Goal: Task Accomplishment & Management: Complete application form

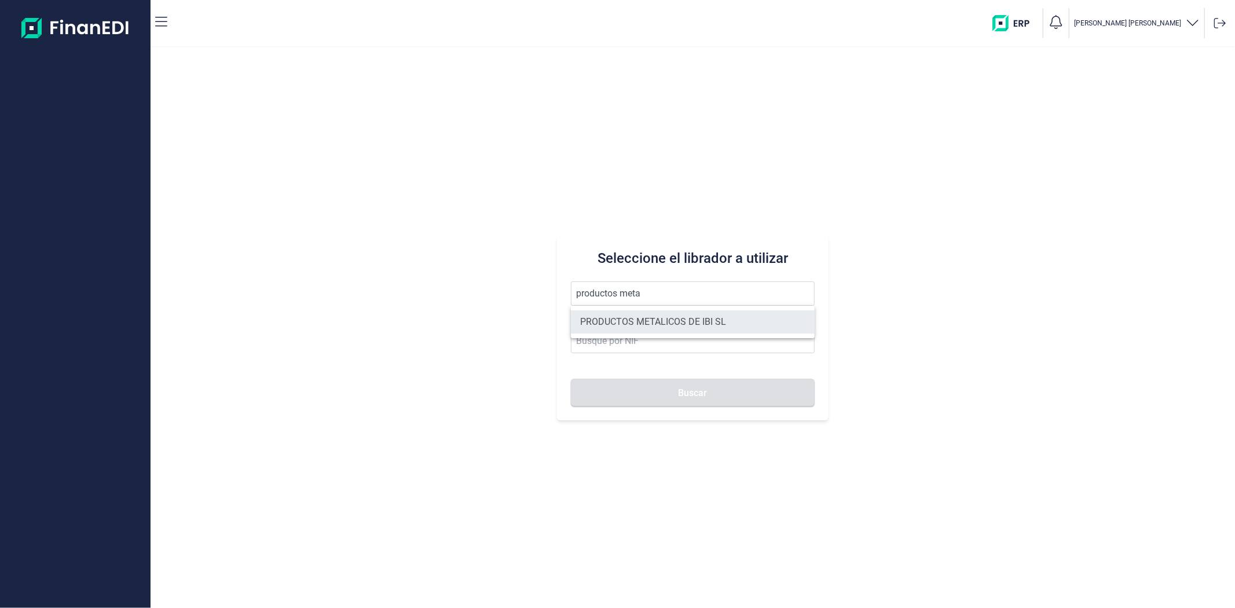
click at [646, 327] on li "PRODUCTOS METALICOS DE IBI SL" at bounding box center [692, 321] width 243 height 23
type input "PRODUCTOS METALICOS DE IBI SL"
type input "B54487491"
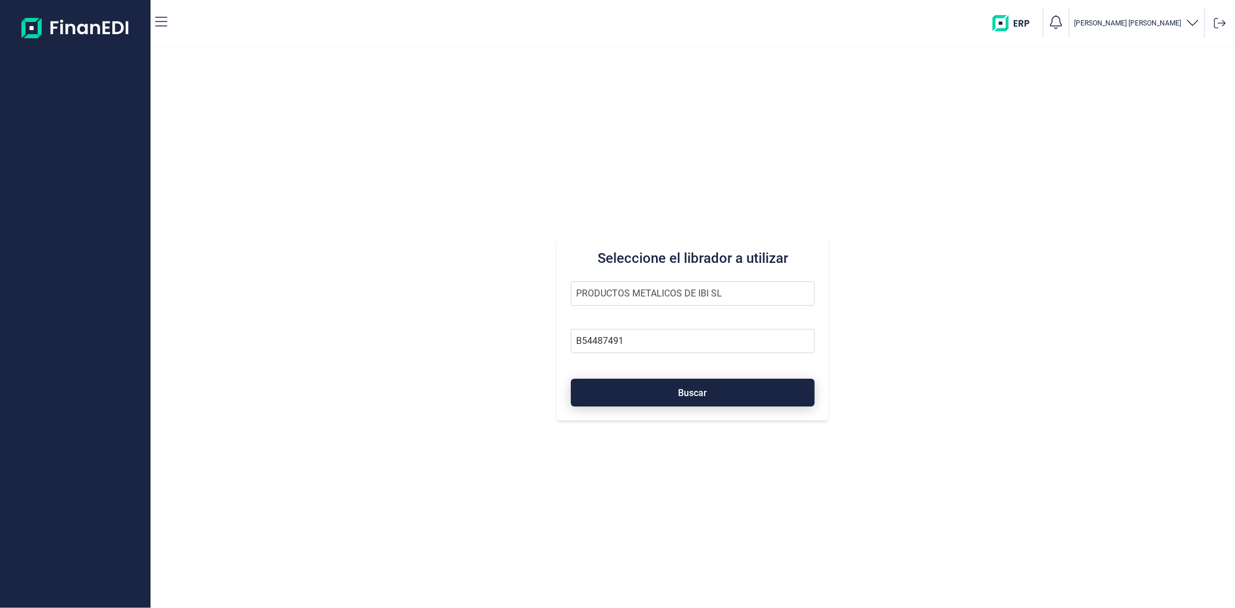
click at [657, 390] on button "Buscar" at bounding box center [692, 393] width 243 height 28
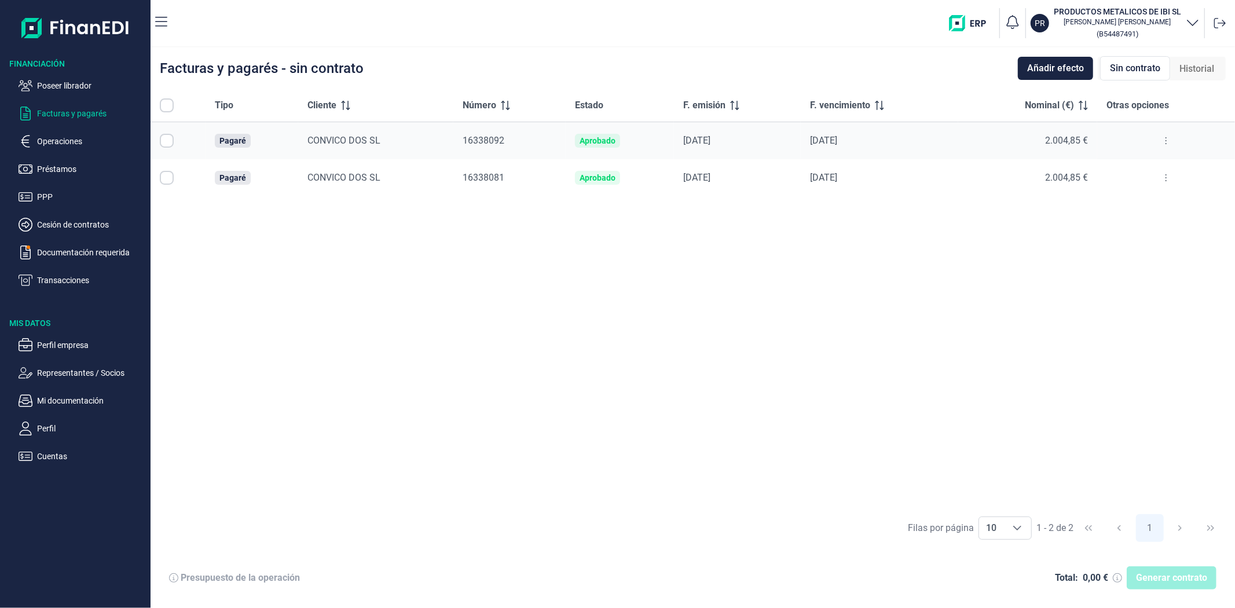
checkbox input "true"
click at [1169, 580] on span "Generar contrato" at bounding box center [1171, 578] width 71 height 14
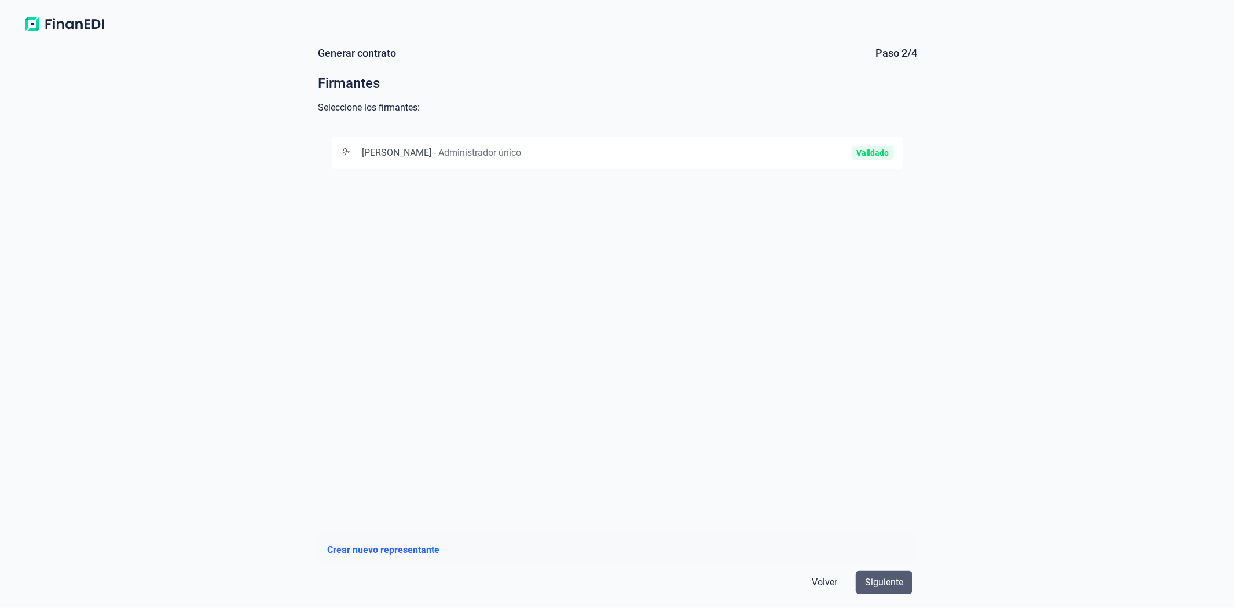
click at [890, 585] on span "Siguiente" at bounding box center [884, 583] width 38 height 14
click at [736, 160] on div "MARIA CARMEN VILAPLANA VILAPLANA - Administrador único Validado" at bounding box center [618, 153] width 572 height 32
click at [881, 577] on span "Siguiente" at bounding box center [884, 583] width 38 height 14
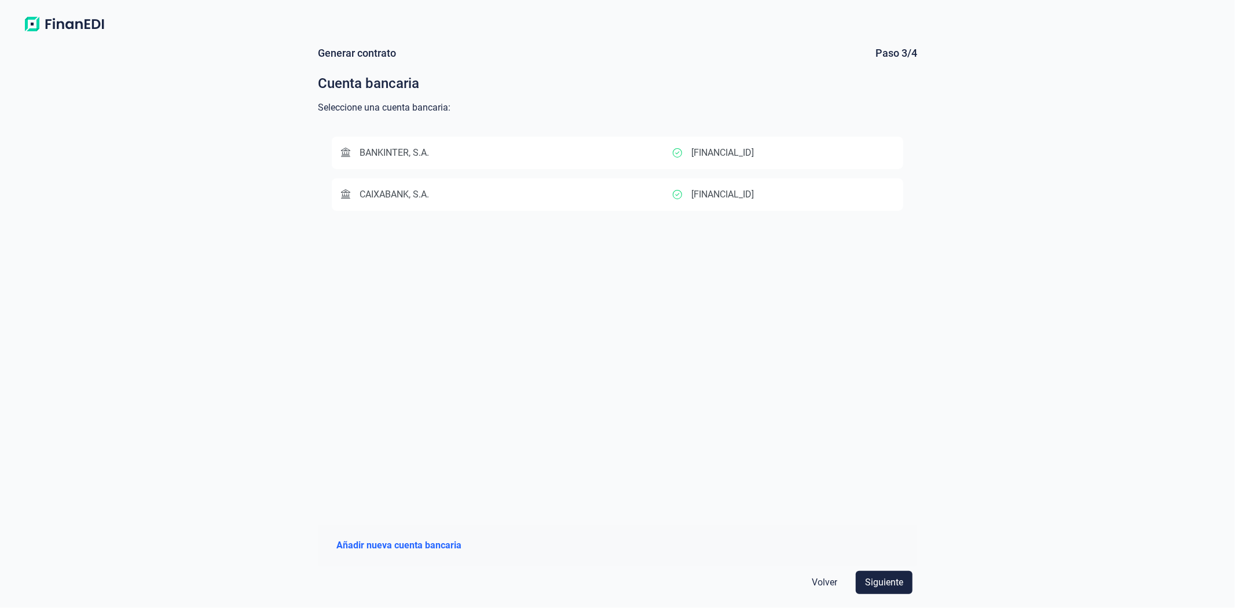
click at [826, 192] on div "ES2321007703842200027088" at bounding box center [783, 195] width 221 height 14
click at [872, 585] on span "Siguiente" at bounding box center [884, 583] width 38 height 14
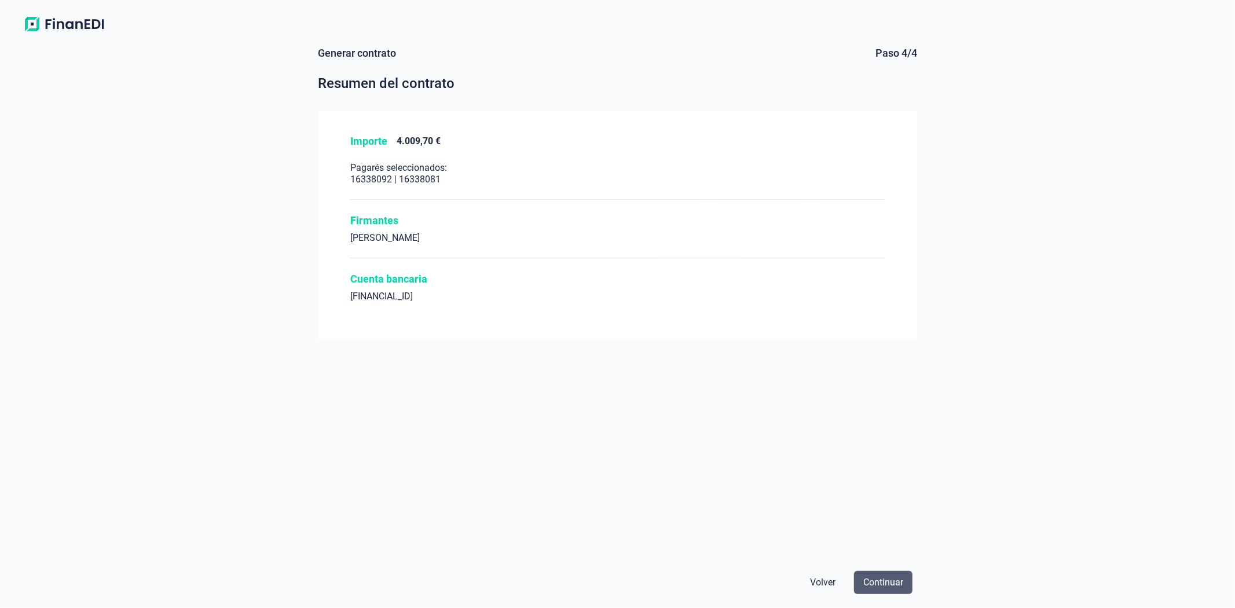
click at [879, 578] on span "Continuar" at bounding box center [883, 583] width 40 height 14
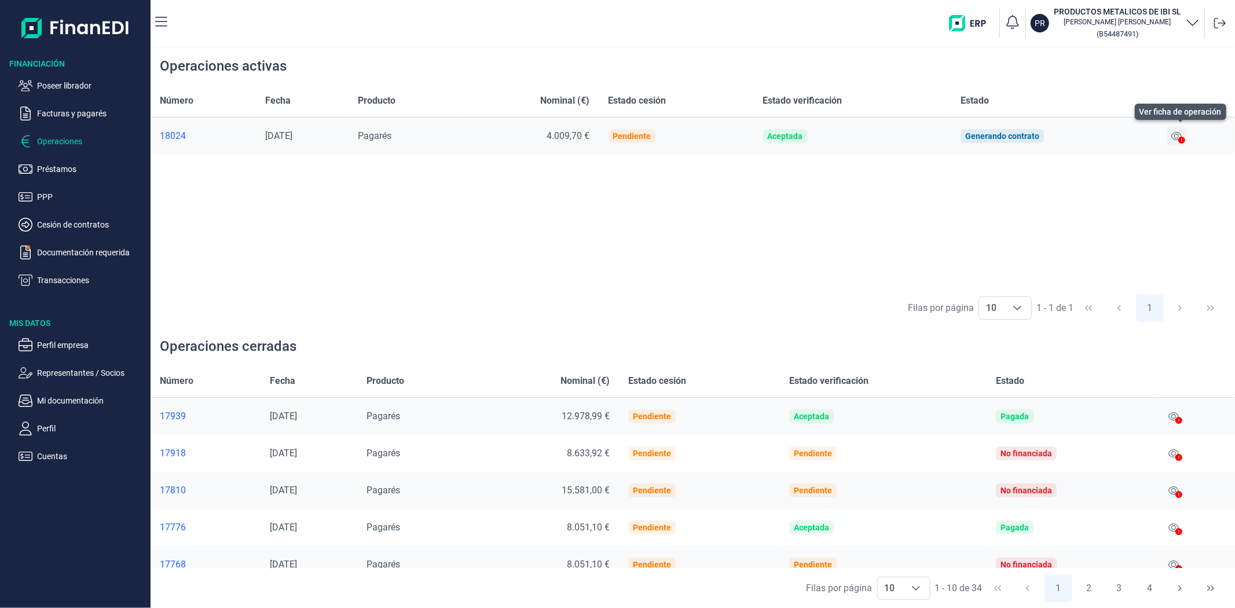
click at [1178, 134] on icon at bounding box center [1177, 136] width 10 height 8
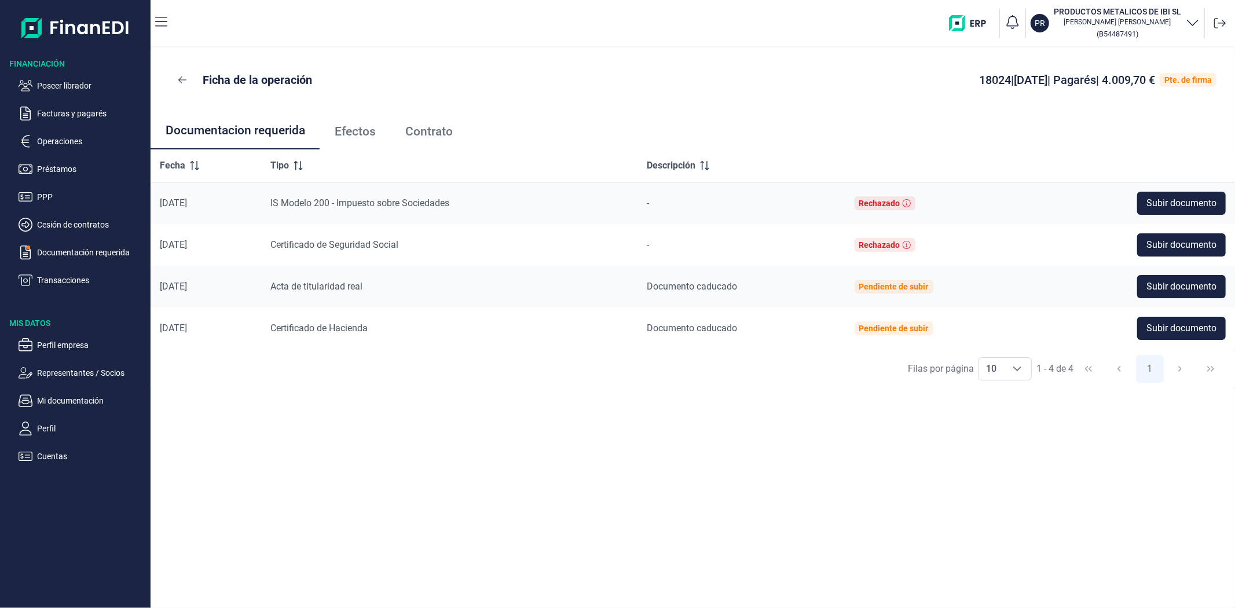
click at [412, 133] on span "Contrato" at bounding box center [428, 132] width 47 height 12
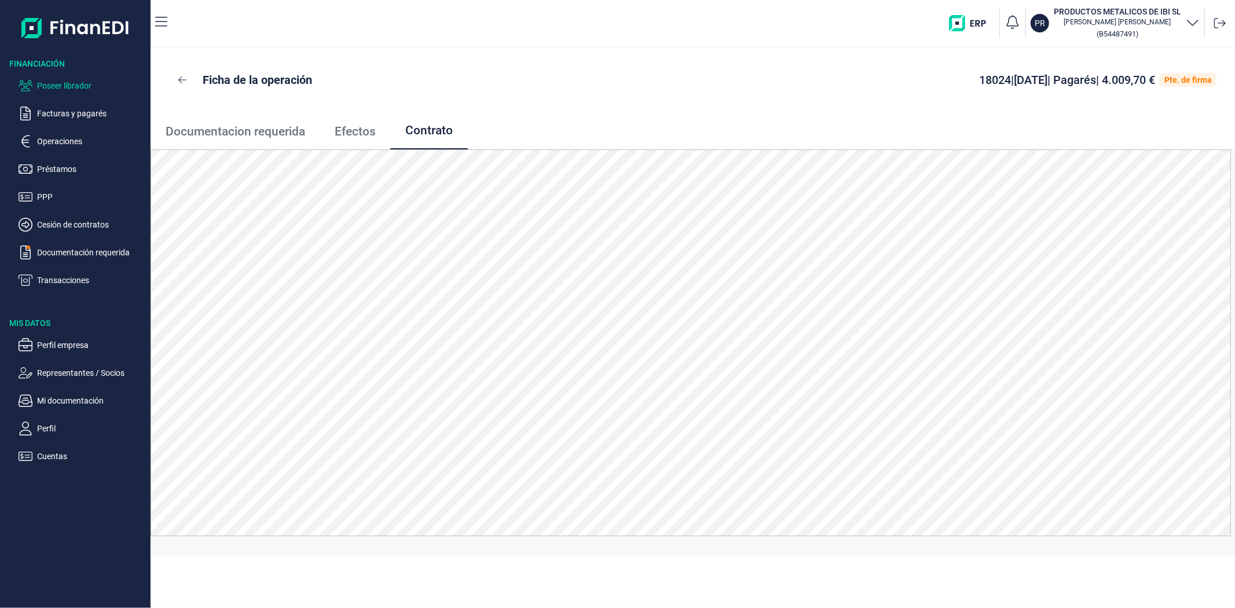
click at [72, 85] on p "Poseer librador" at bounding box center [91, 86] width 109 height 14
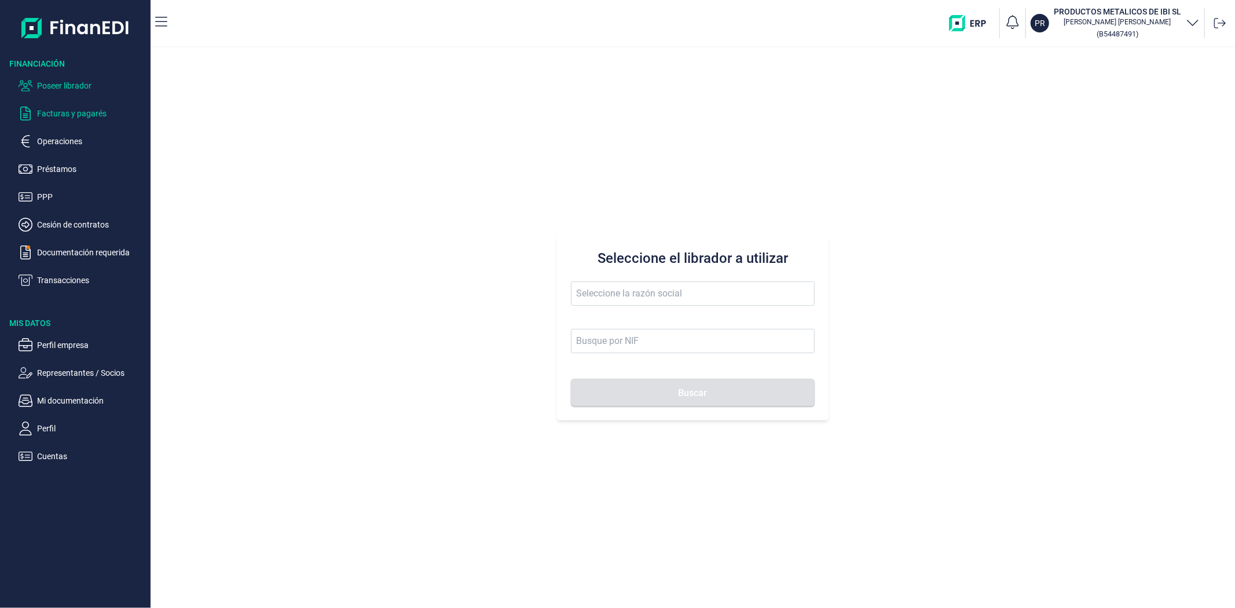
click at [74, 114] on p "Facturas y pagarés" at bounding box center [91, 114] width 109 height 14
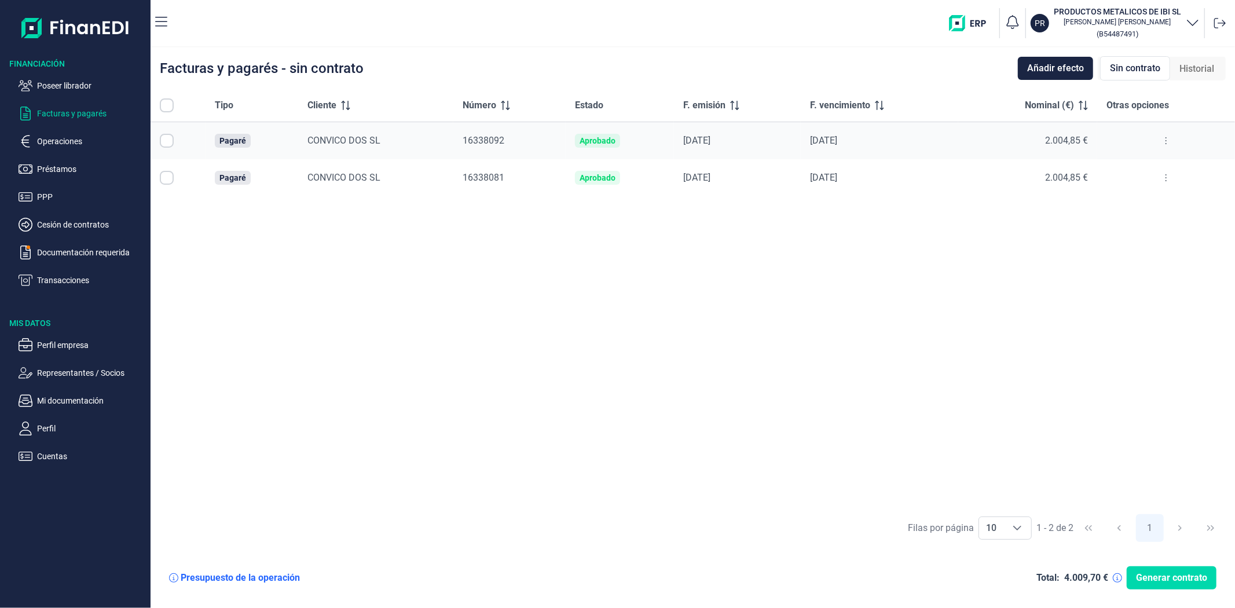
checkbox input "true"
click at [61, 281] on p "Transacciones" at bounding box center [91, 280] width 109 height 14
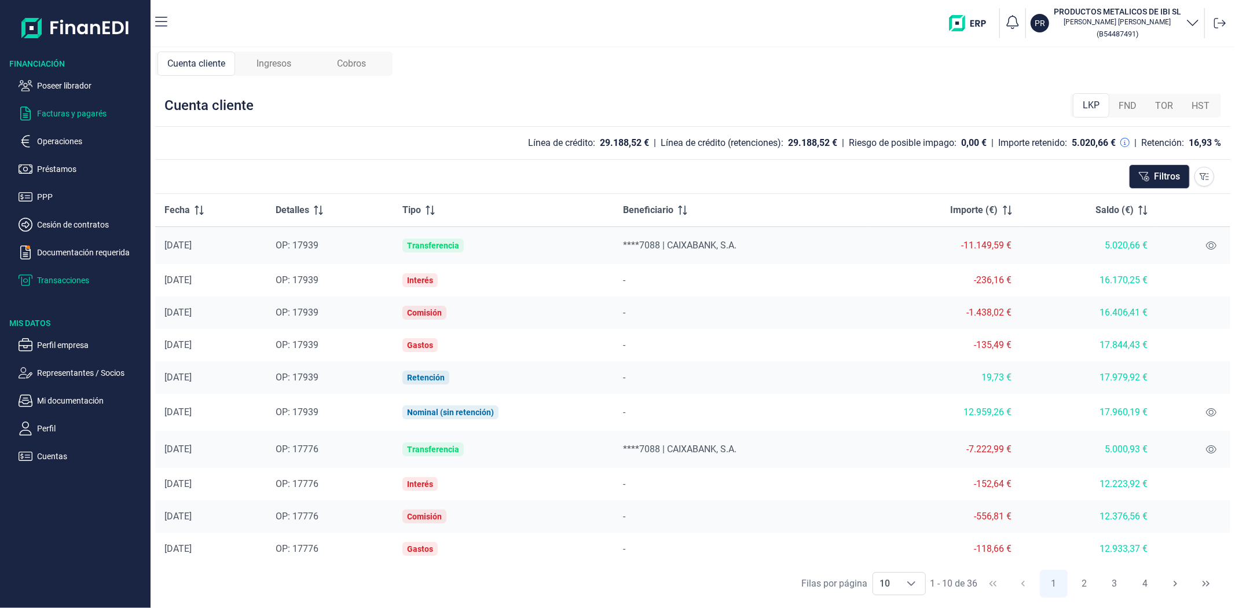
click at [72, 114] on p "Facturas y pagarés" at bounding box center [91, 114] width 109 height 14
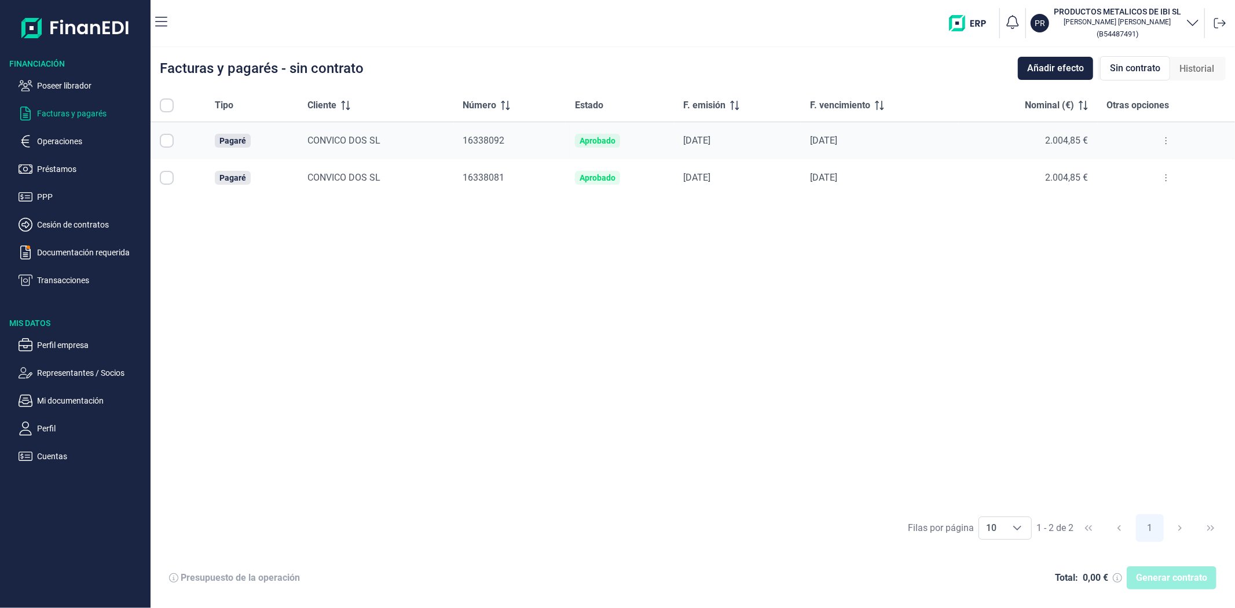
checkbox input "true"
click at [1177, 582] on span "Generar contrato" at bounding box center [1171, 578] width 71 height 14
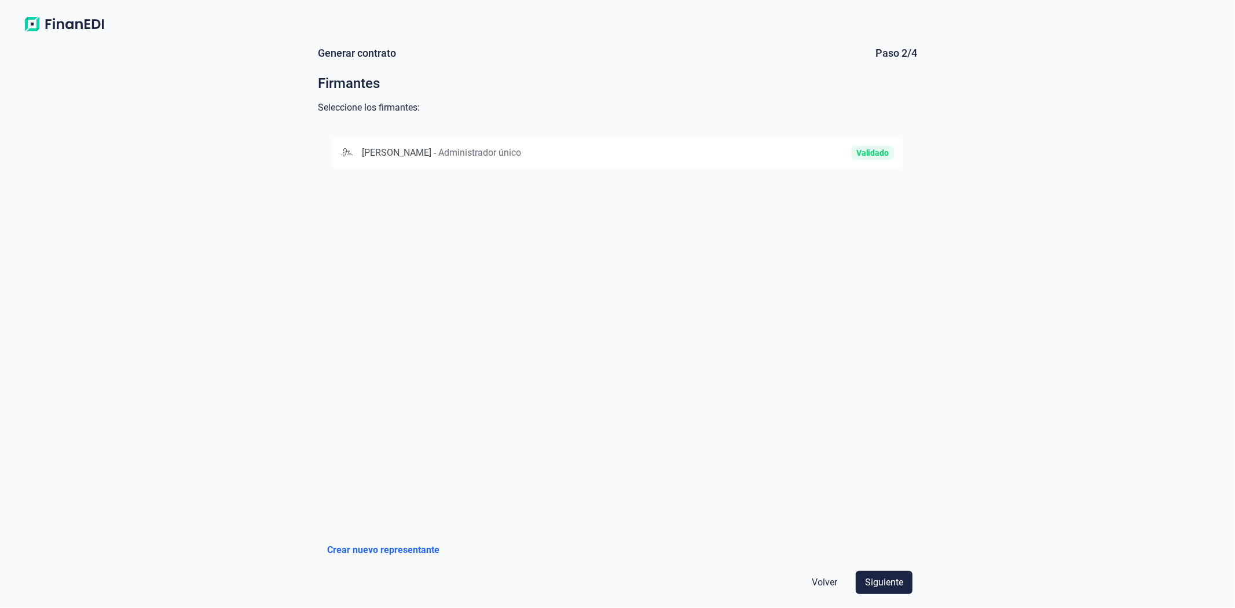
click at [521, 152] on span "Administrador único" at bounding box center [479, 152] width 83 height 11
click at [880, 576] on span "Siguiente" at bounding box center [884, 583] width 38 height 14
click at [818, 199] on div "ES2321007703842200027088" at bounding box center [783, 195] width 221 height 14
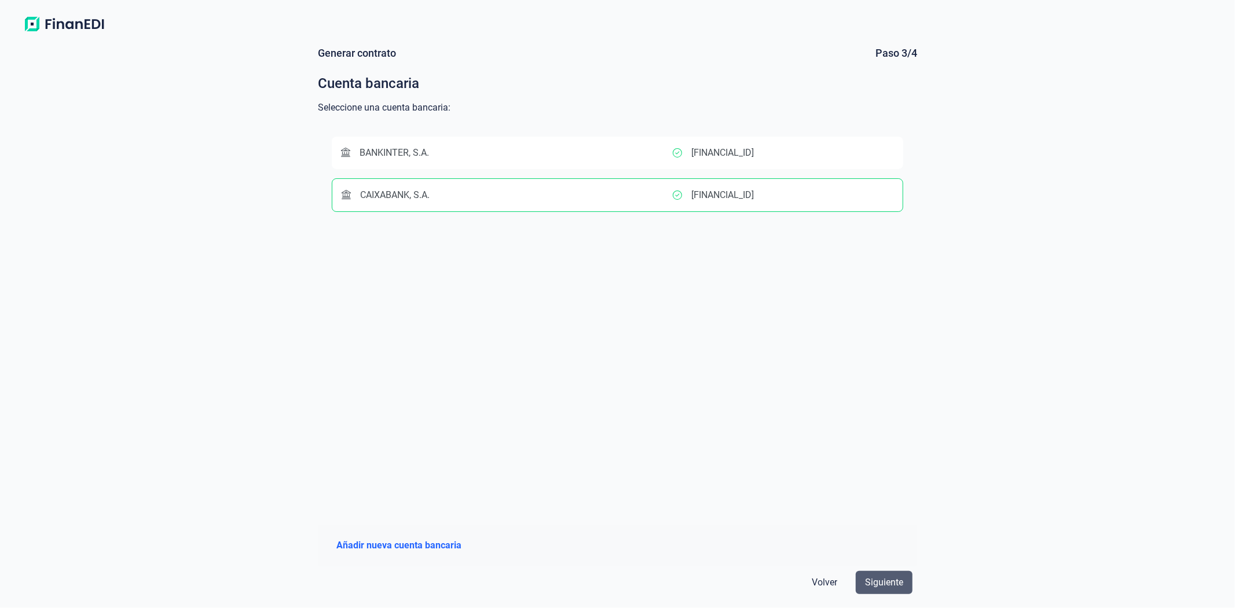
click at [876, 592] on button "Siguiente" at bounding box center [884, 582] width 57 height 23
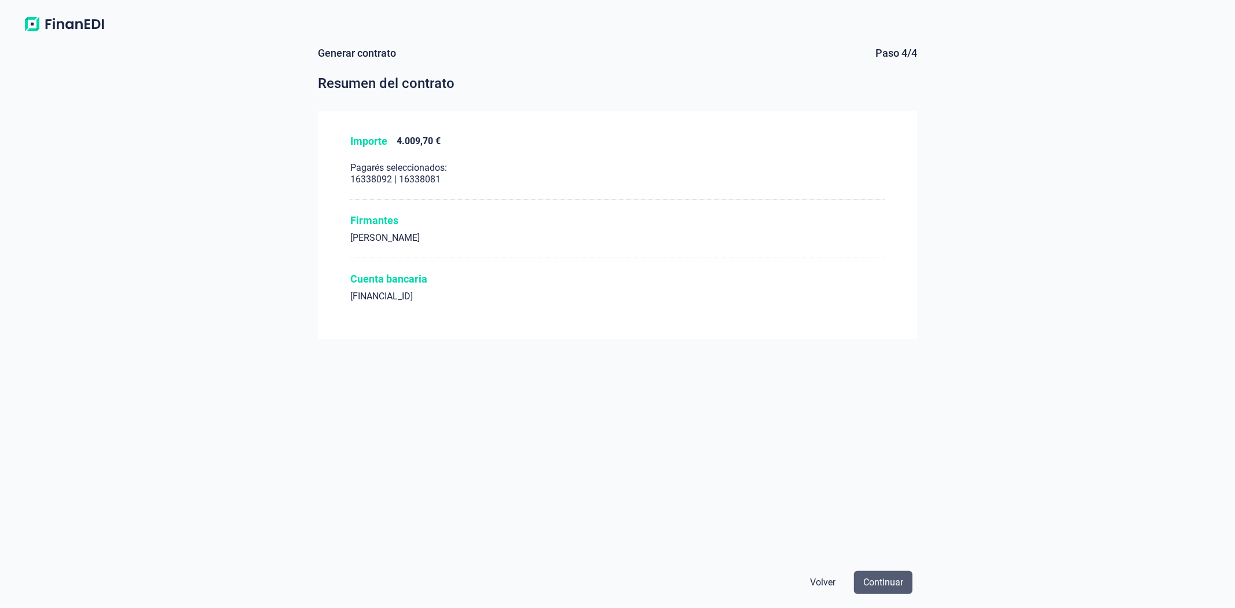
click at [879, 583] on span "Continuar" at bounding box center [883, 583] width 40 height 14
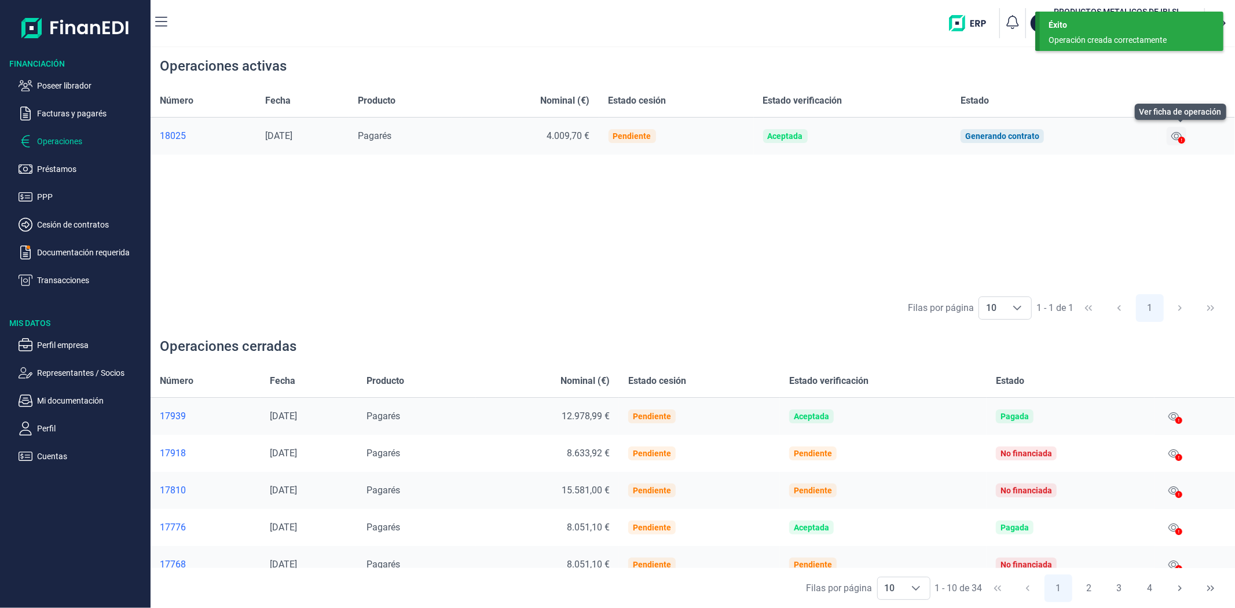
click at [1179, 140] on icon at bounding box center [1177, 136] width 10 height 8
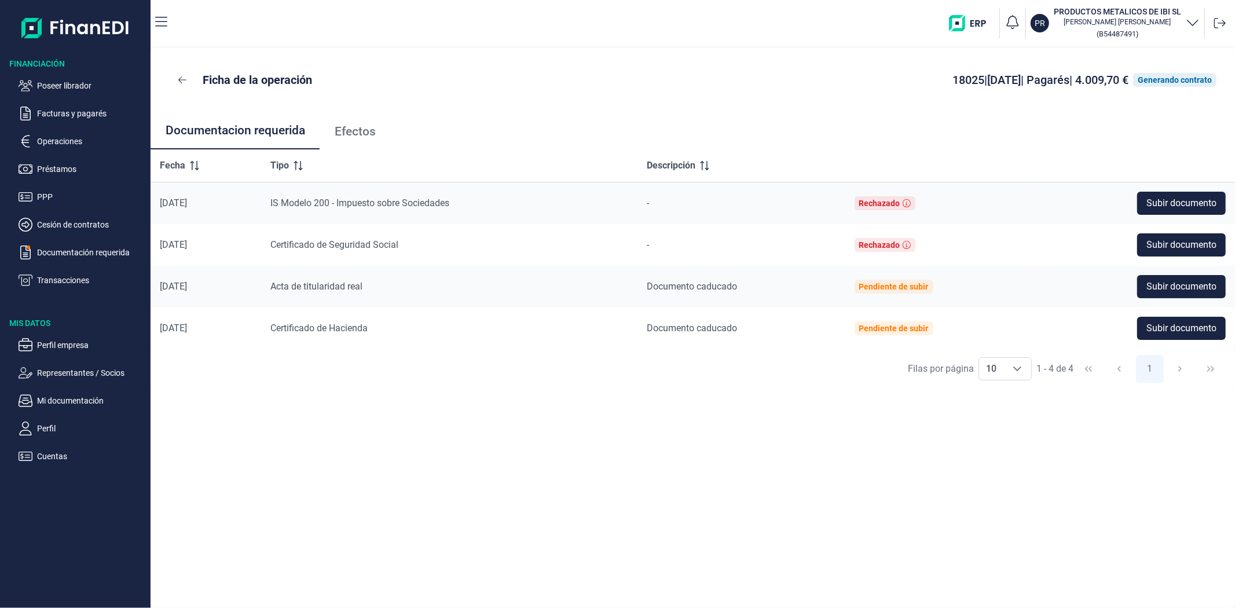
click at [345, 130] on span "Efectos" at bounding box center [355, 132] width 41 height 12
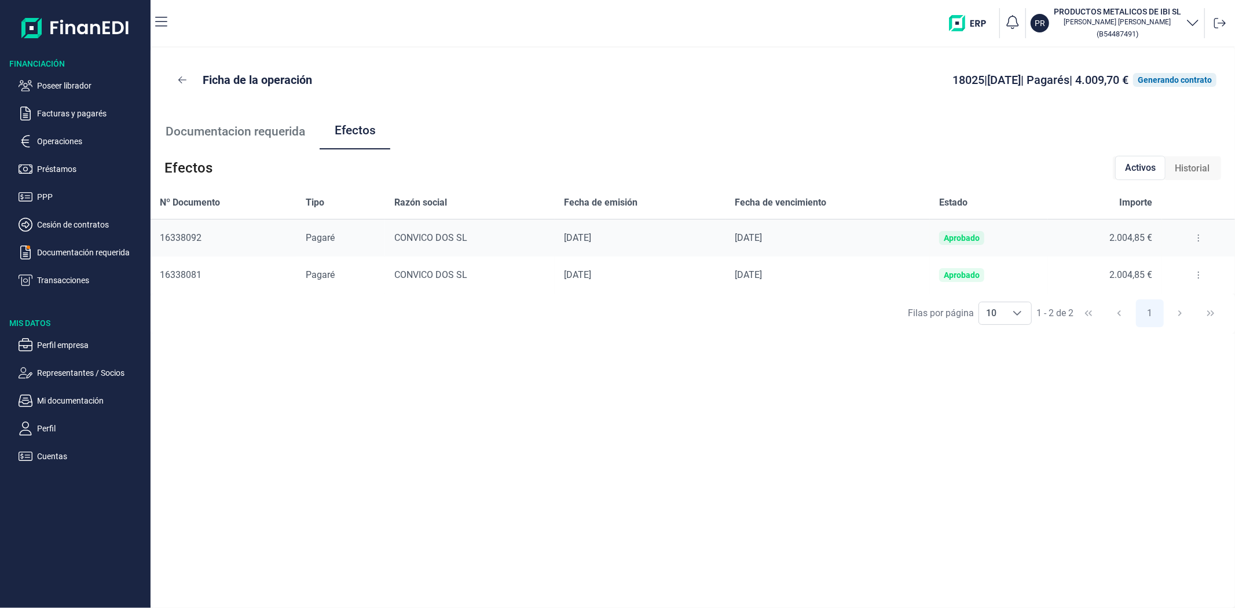
click at [251, 131] on span "Documentacion requerida" at bounding box center [236, 132] width 140 height 12
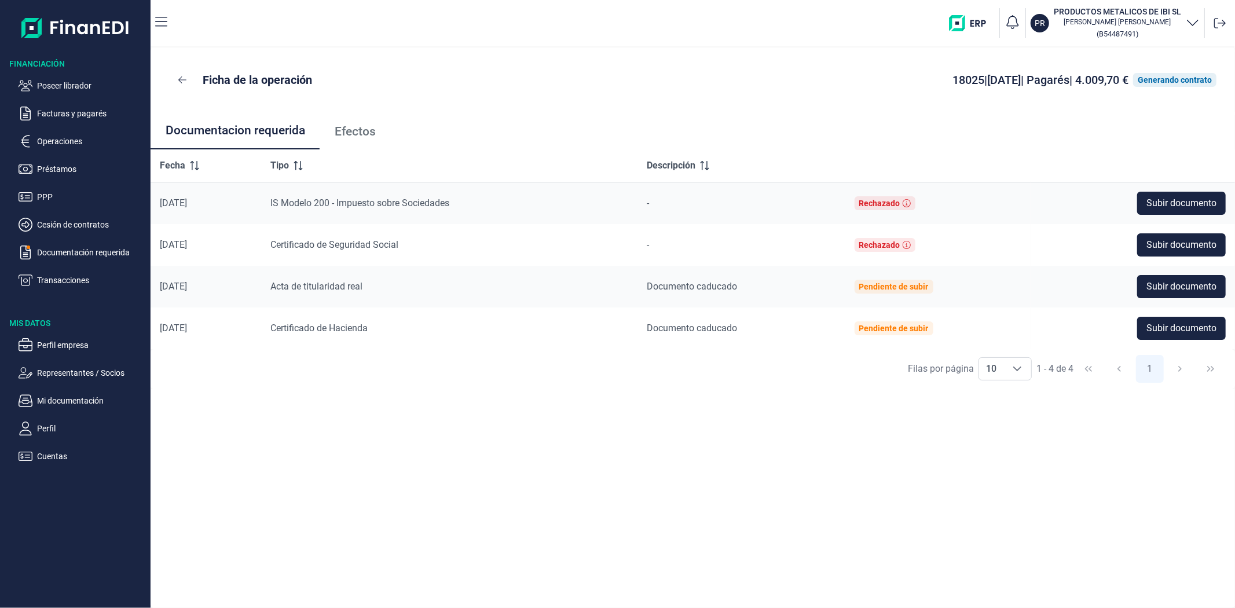
click at [352, 131] on span "Efectos" at bounding box center [355, 132] width 41 height 12
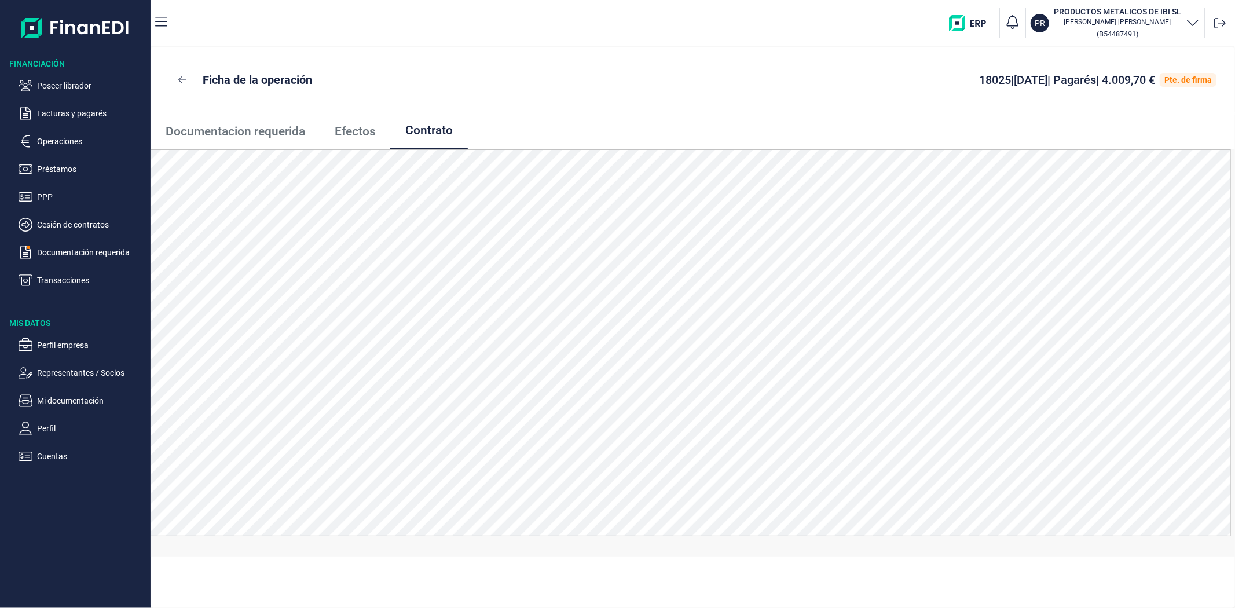
drag, startPoint x: 478, startPoint y: 111, endPoint x: 467, endPoint y: 109, distance: 11.2
click at [478, 111] on div "Ficha de la operación 18025 | [DATE] | Pagarés | 4.009,70 € Pte. de firma" at bounding box center [693, 79] width 1085 height 65
click at [468, 87] on div "Ficha de la operación 18025 | [DATE] | Pagarés | 4.009,70 € Pte. de firma" at bounding box center [693, 80] width 1048 height 28
click at [61, 105] on ul "Poseer librador Facturas y pagarés Operaciones Préstamos PPP Cesión de contrato…" at bounding box center [75, 178] width 151 height 218
click at [61, 112] on p "Facturas y pagarés" at bounding box center [91, 114] width 109 height 14
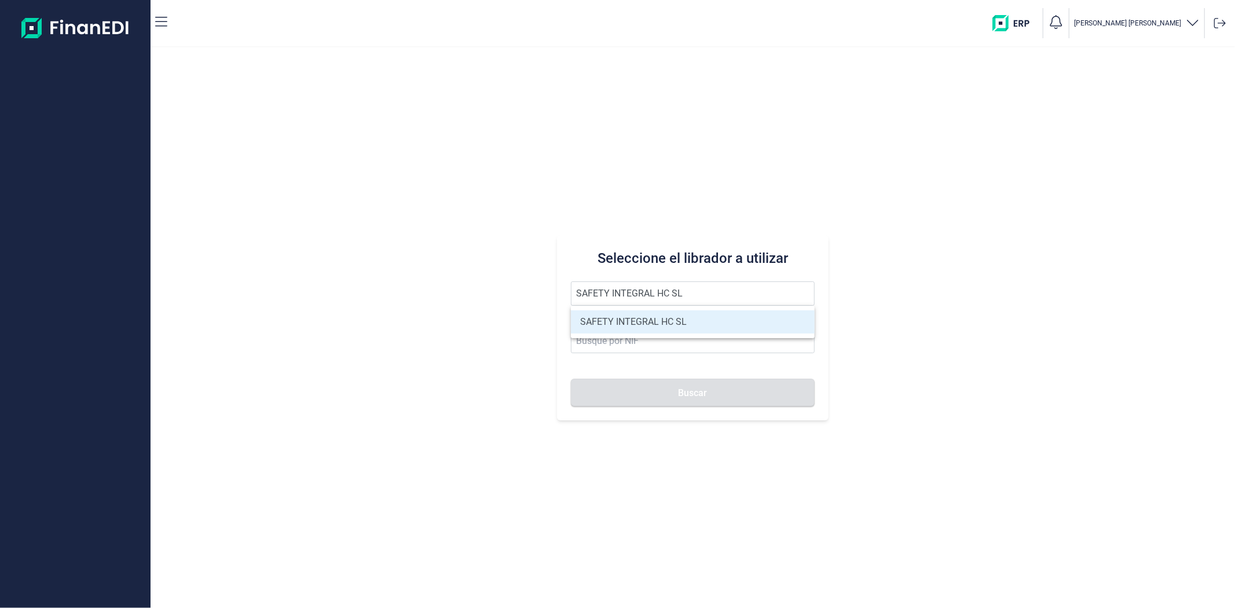
type input "SAFETY INTEGRAL HC SL"
click at [594, 320] on li "SAFETY INTEGRAL HC SL" at bounding box center [692, 321] width 243 height 23
type input "B02856698"
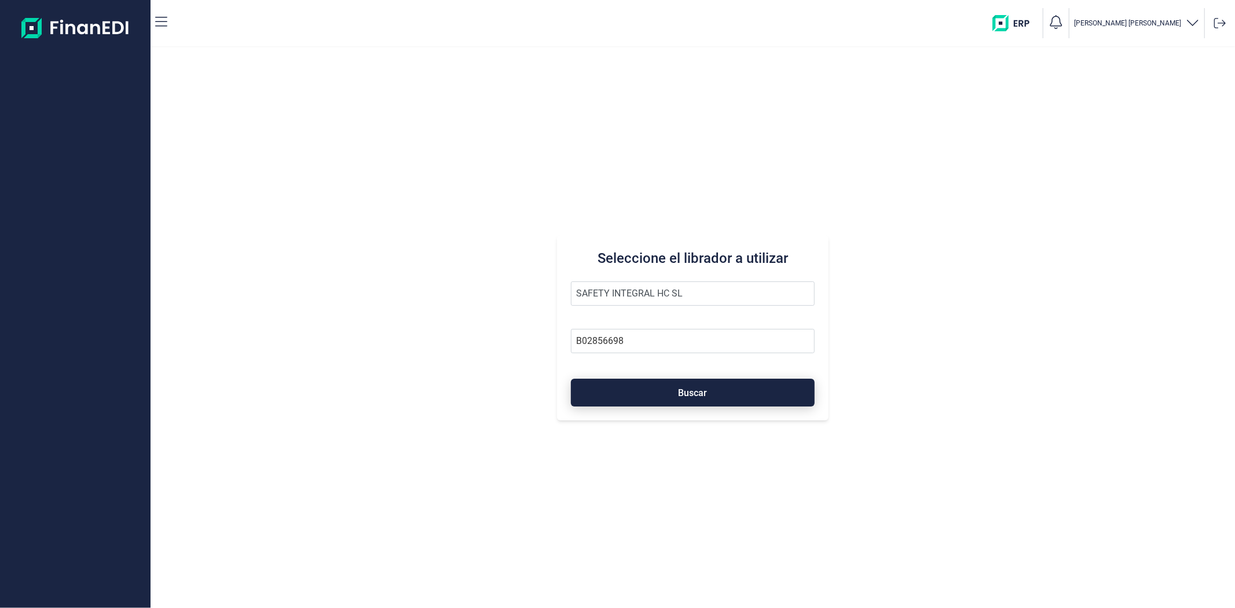
click at [601, 390] on button "Buscar" at bounding box center [692, 393] width 243 height 28
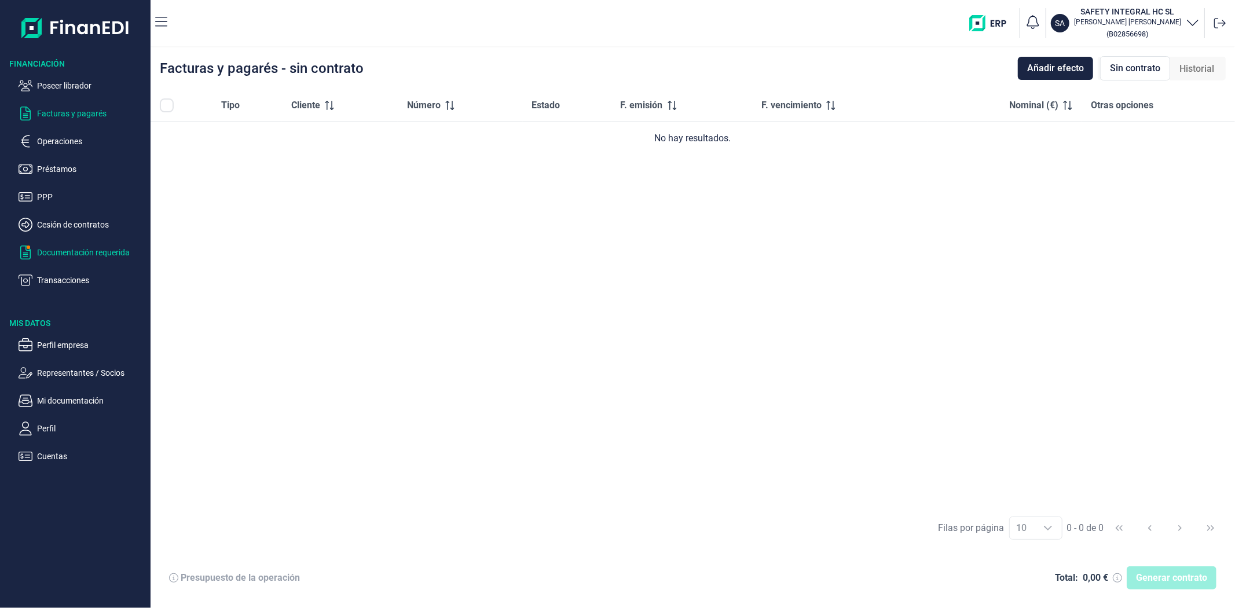
click at [74, 250] on p "Documentación requerida" at bounding box center [91, 253] width 109 height 14
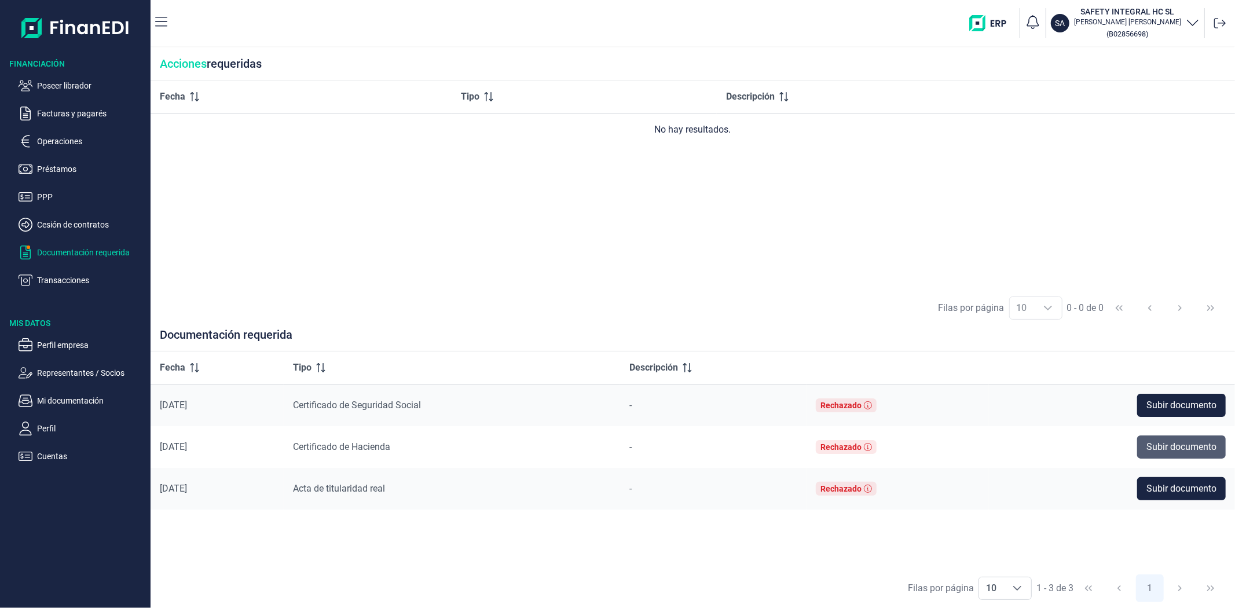
click at [1159, 439] on button "Subir documento" at bounding box center [1181, 446] width 89 height 23
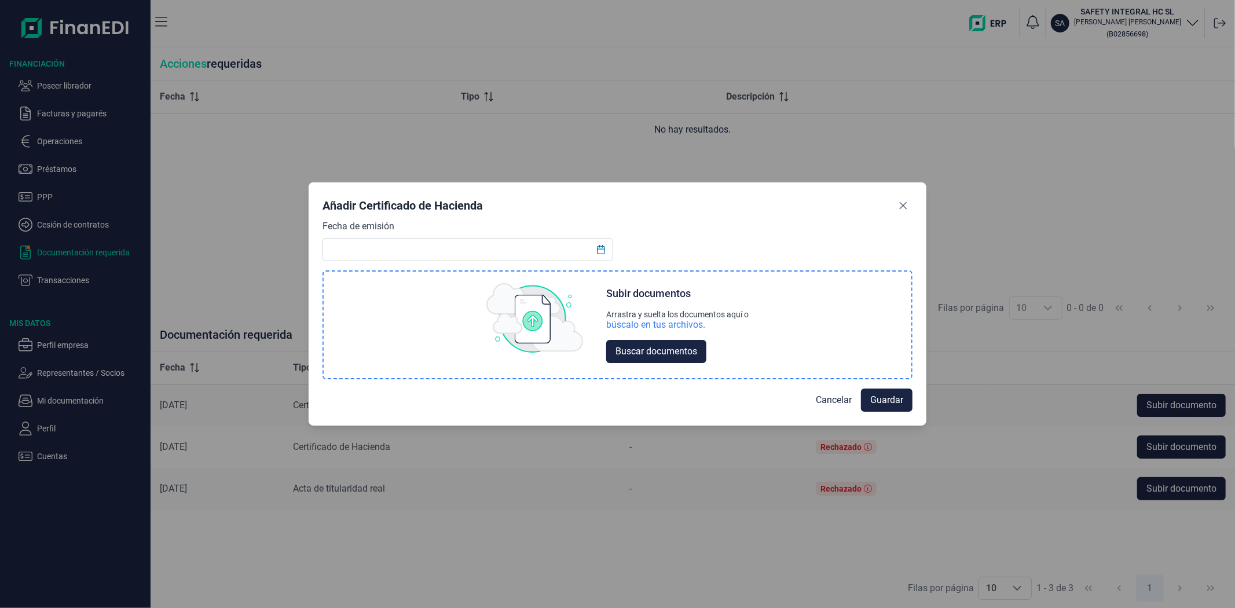
click at [653, 328] on div "búscalo en tus archivos." at bounding box center [655, 325] width 99 height 12
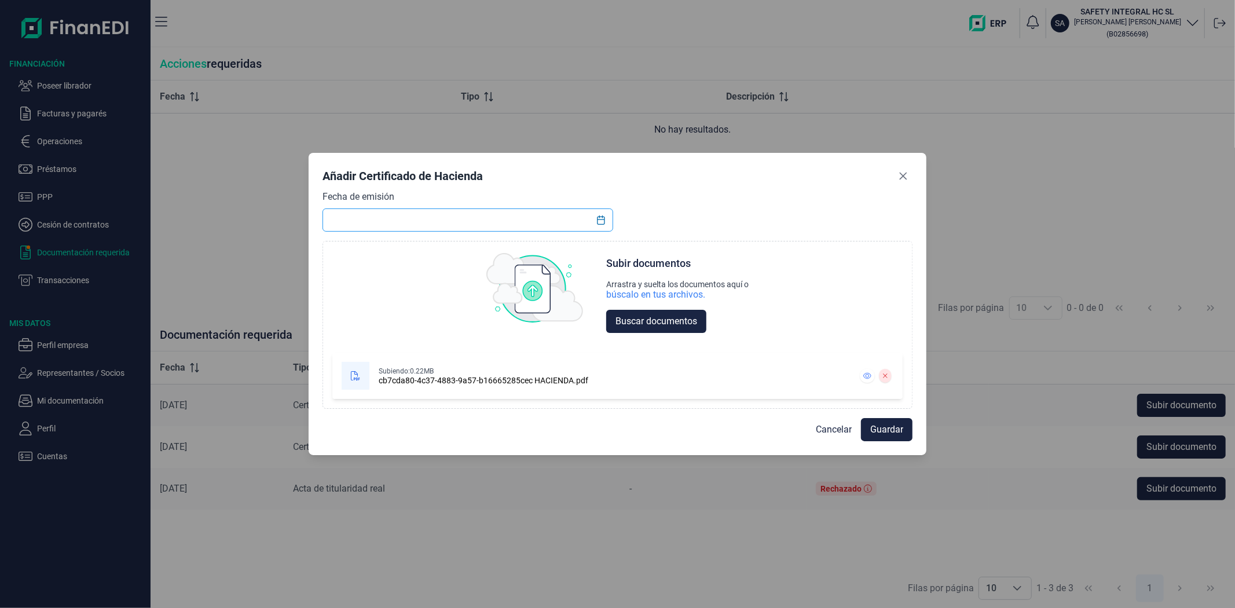
click at [471, 226] on input "text" at bounding box center [468, 219] width 290 height 23
type input "[DATE]"
click at [888, 430] on span "Guardar" at bounding box center [886, 430] width 33 height 14
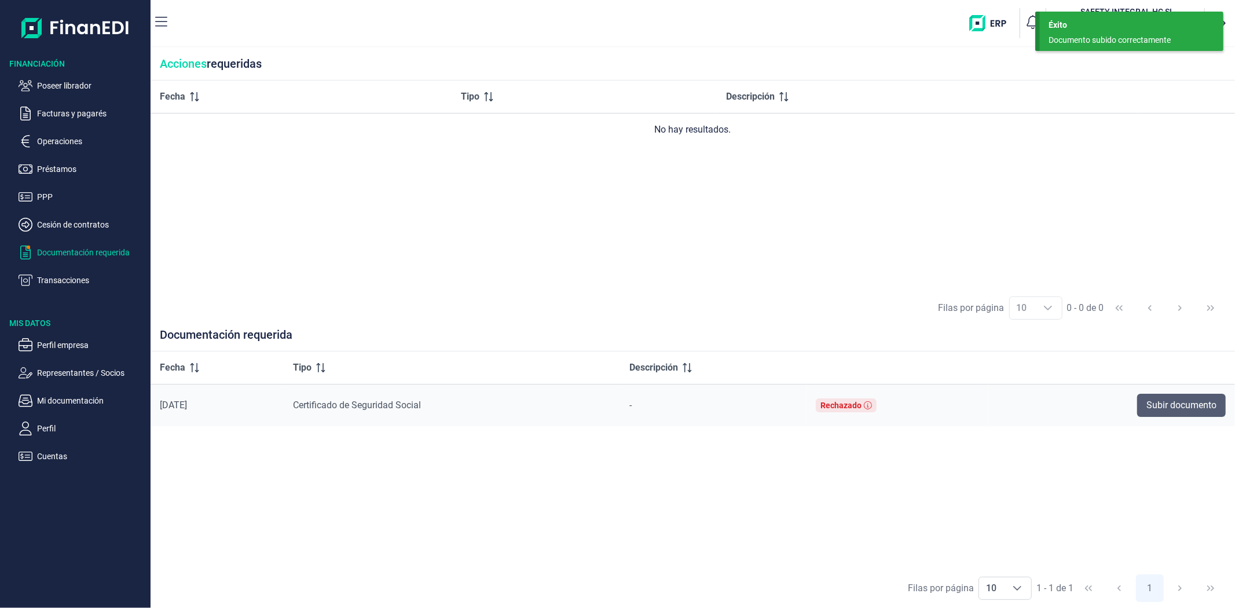
click at [1181, 394] on button "Subir documento" at bounding box center [1181, 405] width 89 height 23
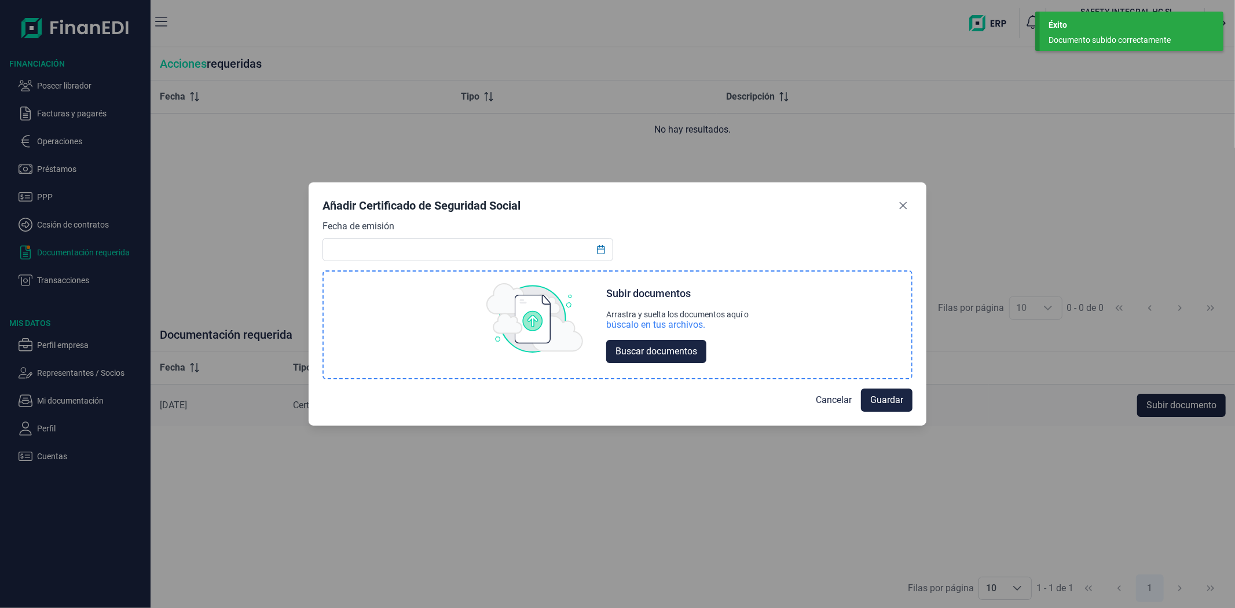
click at [657, 325] on div "búscalo en tus archivos." at bounding box center [655, 325] width 99 height 12
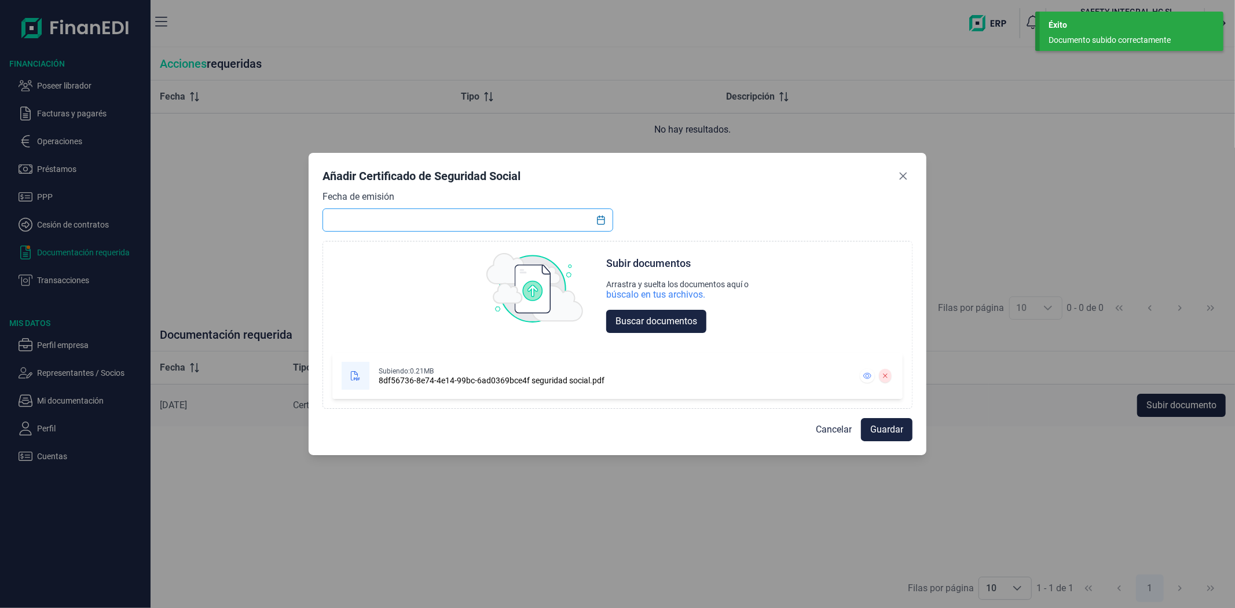
click at [517, 214] on input "text" at bounding box center [468, 219] width 290 height 23
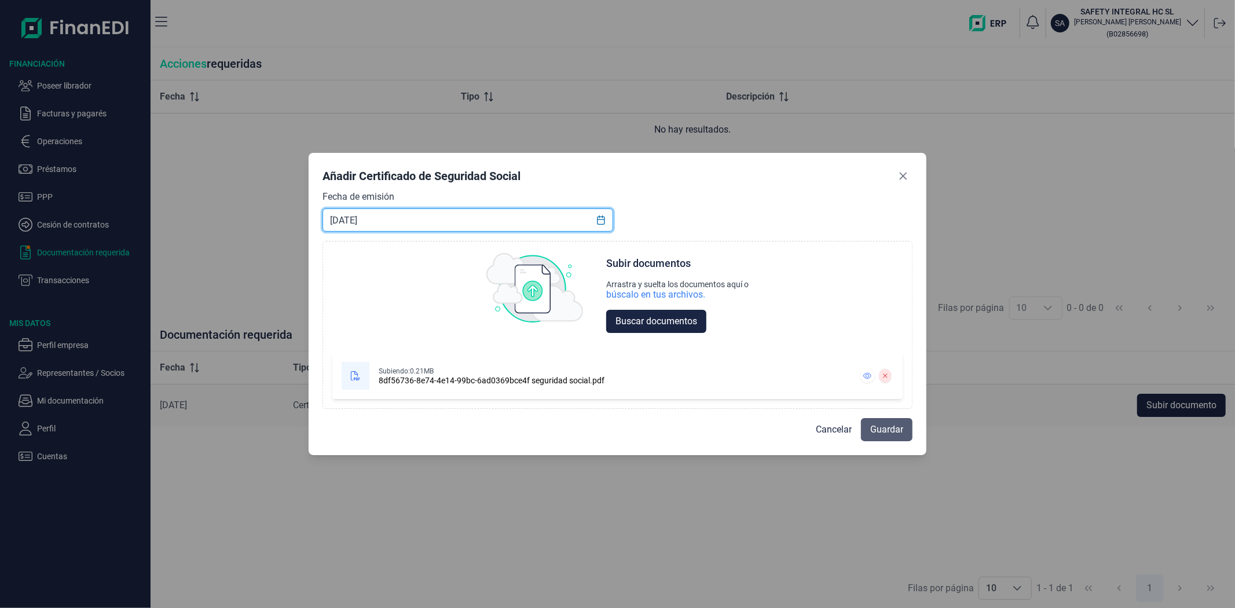
type input "[DATE]"
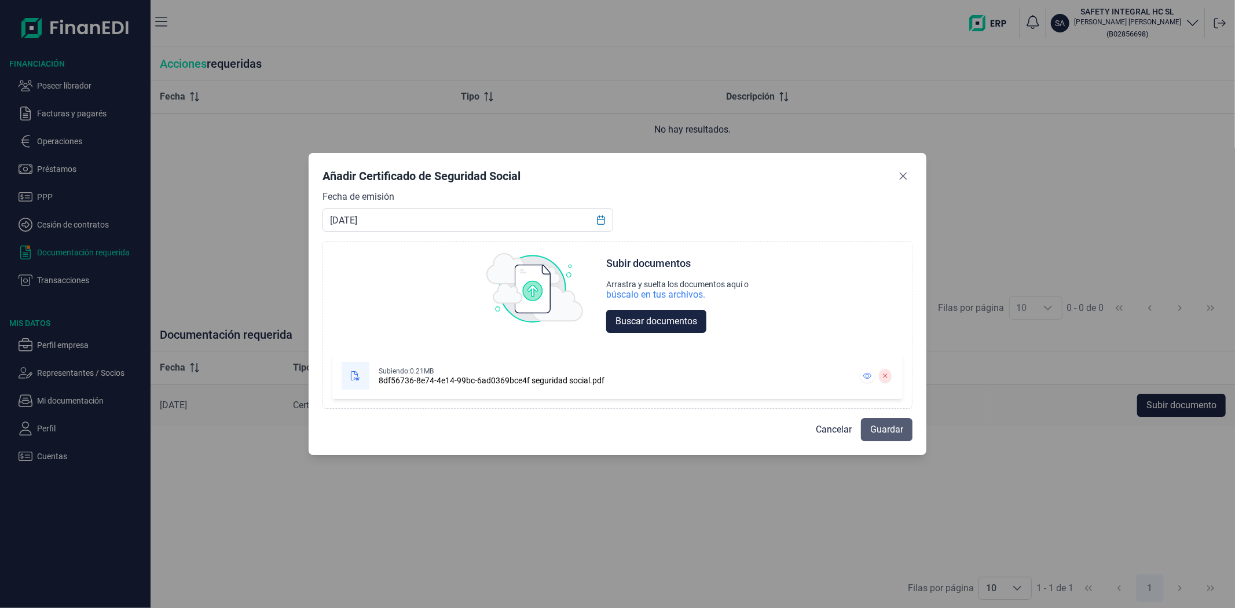
click at [885, 423] on span "Guardar" at bounding box center [886, 430] width 33 height 14
